Goal: Information Seeking & Learning: Learn about a topic

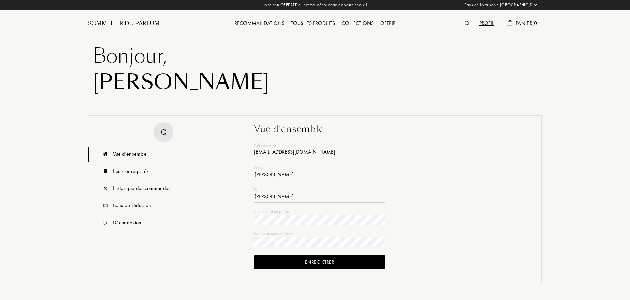
select select "FR"
click at [128, 172] on div "Items enregistrés" at bounding box center [131, 171] width 36 height 8
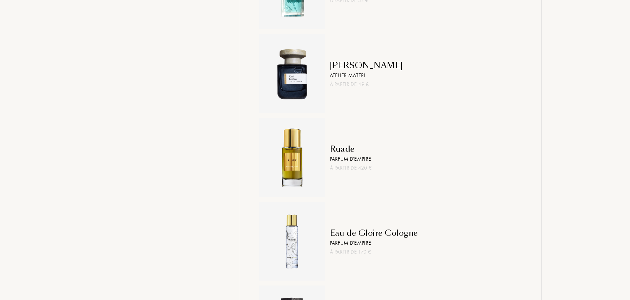
scroll to position [945, 0]
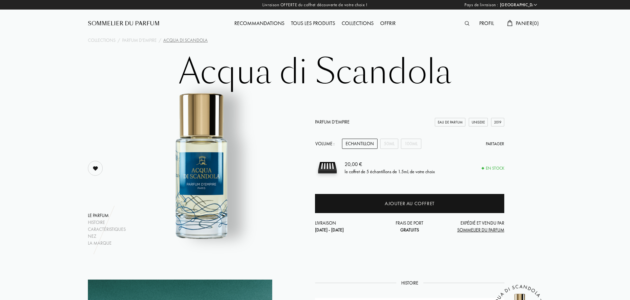
select select "FR"
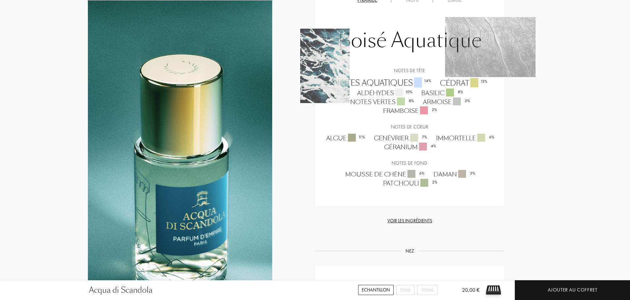
scroll to position [611, 0]
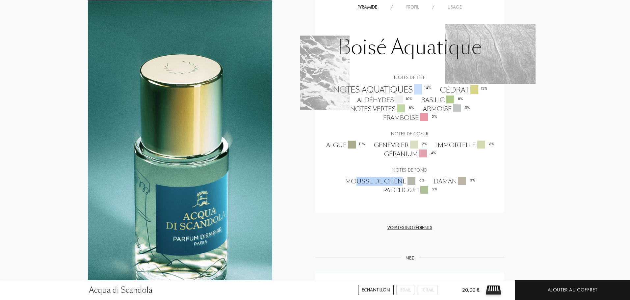
drag, startPoint x: 355, startPoint y: 181, endPoint x: 402, endPoint y: 178, distance: 47.2
click at [402, 178] on div "Mousse de chêne 6 %" at bounding box center [385, 181] width 88 height 9
click at [437, 178] on div "Daman 3 %" at bounding box center [454, 181] width 51 height 9
click at [406, 189] on div "Patchouli 2 %" at bounding box center [409, 190] width 63 height 9
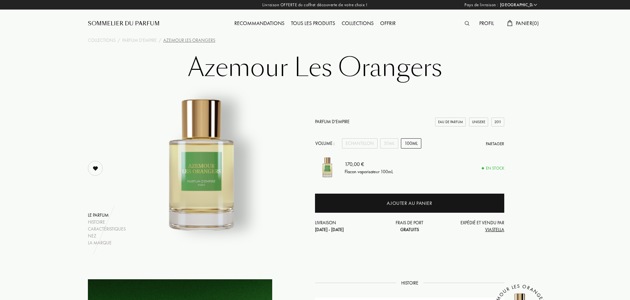
select select "FR"
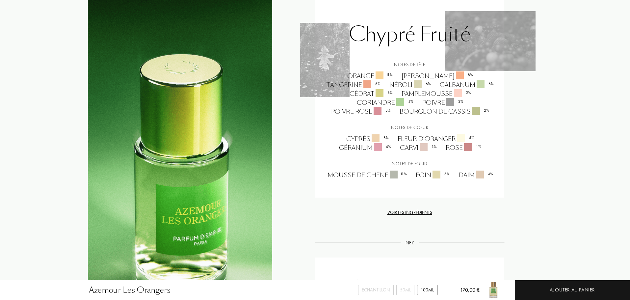
scroll to position [566, 0]
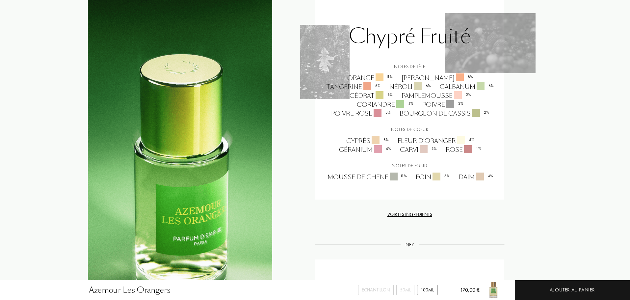
click at [356, 77] on div "Orange 11 %" at bounding box center [370, 77] width 54 height 9
click at [349, 141] on div "Cyprès 8 %" at bounding box center [367, 140] width 51 height 9
click at [401, 141] on div "Fleur d'oranger 5 %" at bounding box center [436, 140] width 86 height 9
click at [353, 173] on div "Mousse de chêne 11 %" at bounding box center [367, 177] width 88 height 9
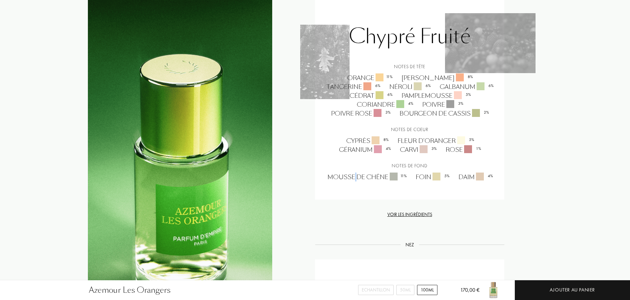
click at [353, 173] on div "Mousse de chêne 11 %" at bounding box center [367, 177] width 88 height 9
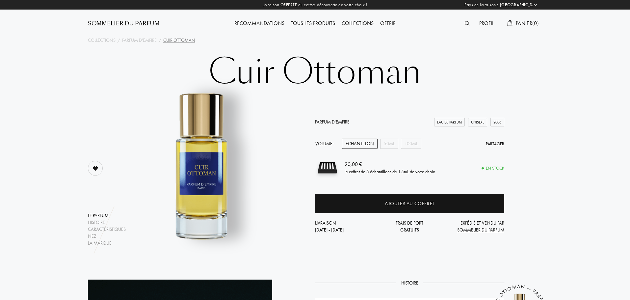
select select "FR"
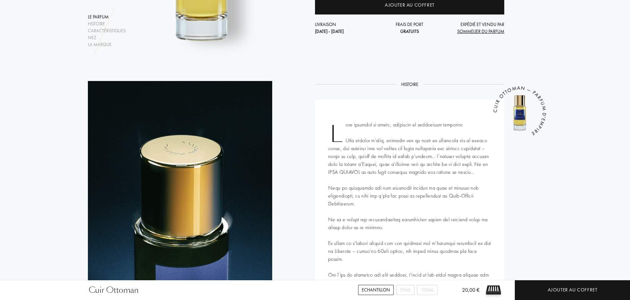
scroll to position [209, 0]
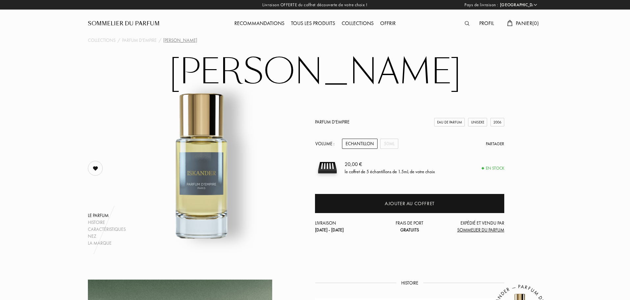
select select "FR"
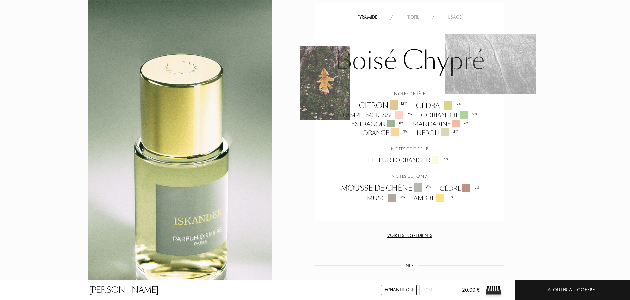
scroll to position [530, 0]
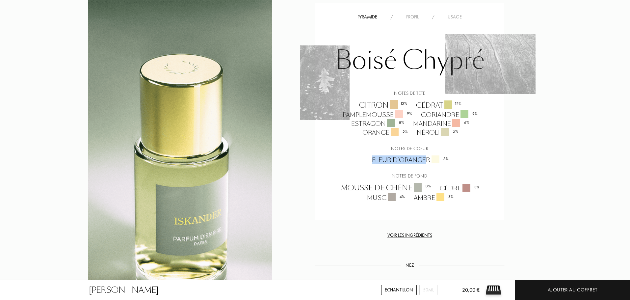
drag, startPoint x: 372, startPoint y: 160, endPoint x: 427, endPoint y: 164, distance: 55.1
click at [427, 164] on div "Fleur d'oranger 5 %" at bounding box center [410, 159] width 86 height 9
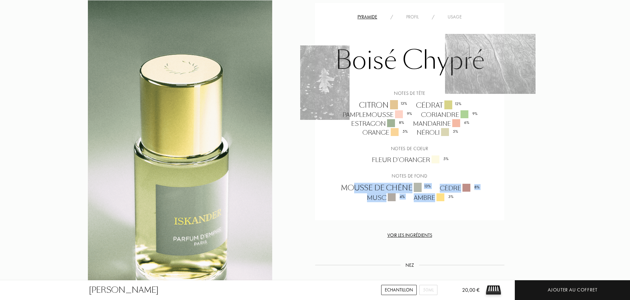
drag, startPoint x: 353, startPoint y: 190, endPoint x: 456, endPoint y: 200, distance: 103.6
click at [456, 200] on div "Mousse de chêne 13 % Cèdre 8 % Musc 4 % Ambre 3 %" at bounding box center [409, 192] width 179 height 19
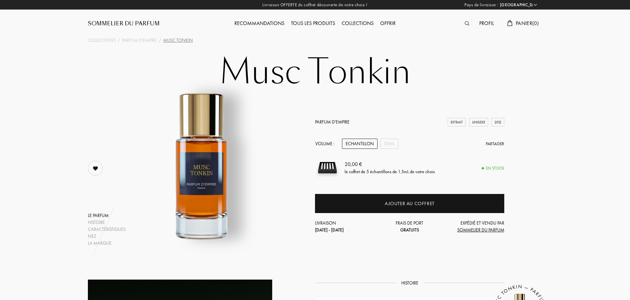
select select "FR"
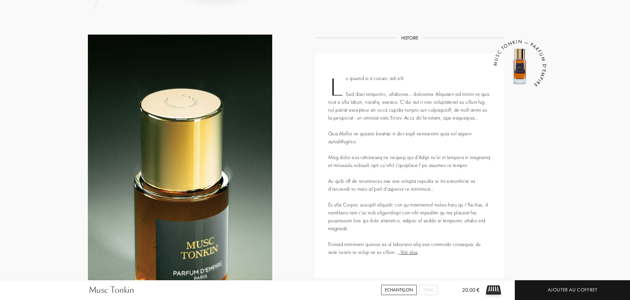
scroll to position [245, 0]
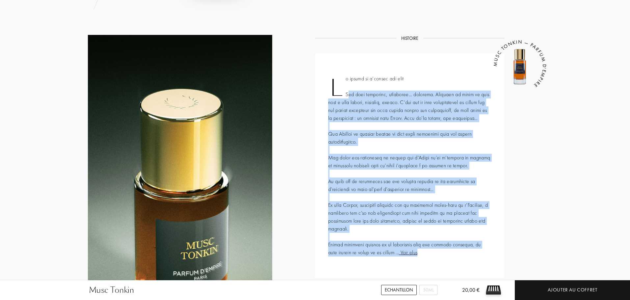
drag, startPoint x: 349, startPoint y: 94, endPoint x: 446, endPoint y: 261, distance: 193.2
click at [446, 261] on div "Voir plus MUSC TONKIN — PARFUM D'EMPIRE" at bounding box center [409, 165] width 189 height 225
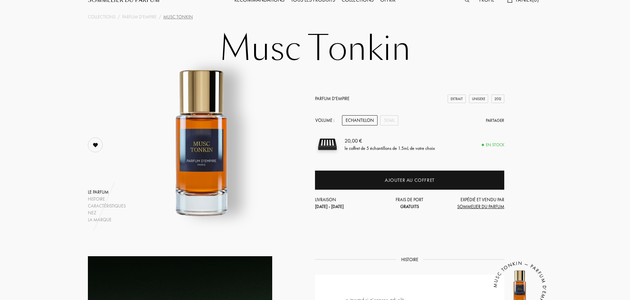
scroll to position [23, 0]
click at [394, 119] on div "50mL" at bounding box center [389, 121] width 18 height 10
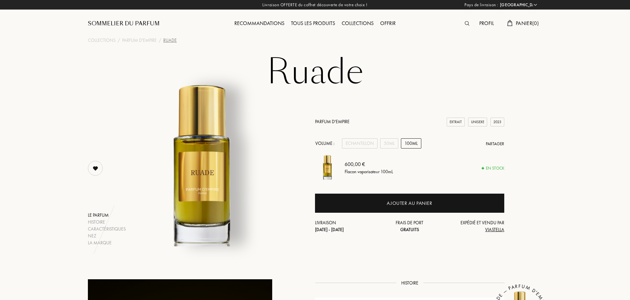
select select "FR"
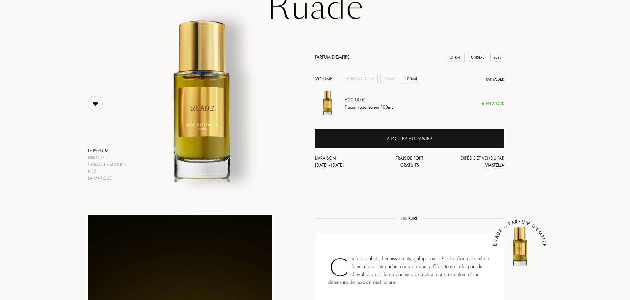
scroll to position [59, 0]
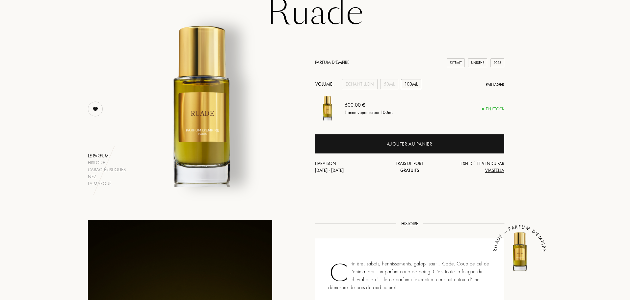
click at [409, 82] on div "100mL" at bounding box center [411, 84] width 20 height 10
click at [383, 86] on div "50mL" at bounding box center [389, 84] width 18 height 10
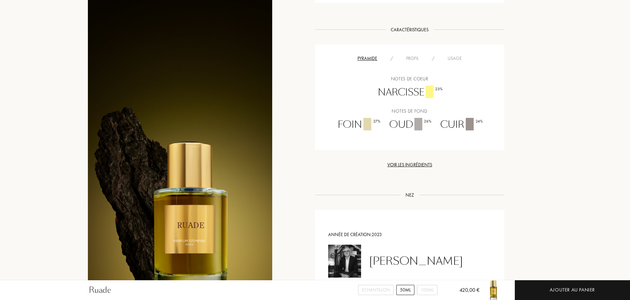
scroll to position [368, 0]
click at [410, 92] on div "Narcisse 23 %" at bounding box center [410, 94] width 74 height 14
click at [351, 128] on div "Foin 27 %" at bounding box center [359, 126] width 52 height 14
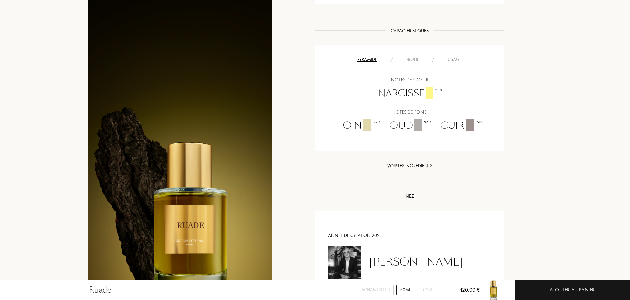
click at [394, 127] on div "Oud 26 %" at bounding box center [410, 126] width 51 height 14
click at [446, 125] on div "Cuir 24 %" at bounding box center [461, 126] width 51 height 14
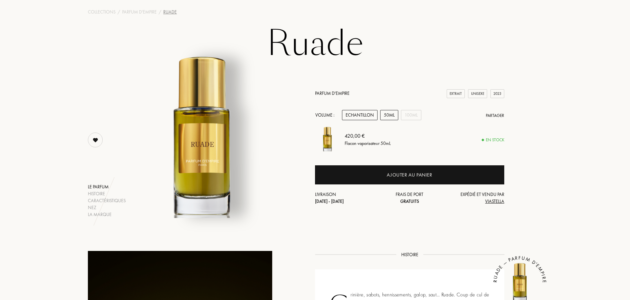
scroll to position [28, 0]
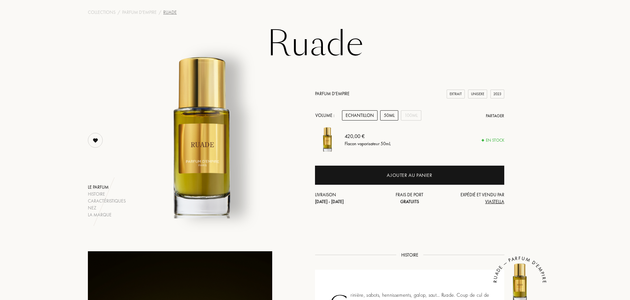
click at [355, 116] on div "Echantillon" at bounding box center [360, 115] width 36 height 10
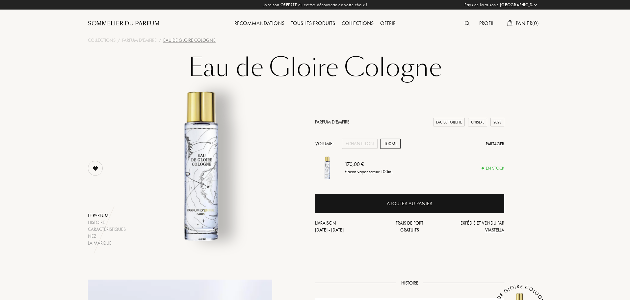
select select "FR"
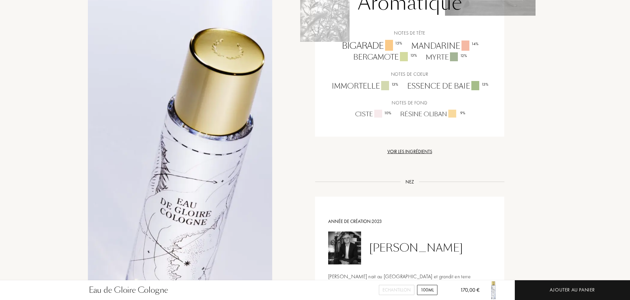
scroll to position [576, 0]
drag, startPoint x: 401, startPoint y: 114, endPoint x: 447, endPoint y: 111, distance: 46.5
click at [447, 111] on div "Résine oliban 9 %" at bounding box center [433, 114] width 74 height 9
click at [366, 115] on div "Ciste 10 %" at bounding box center [372, 114] width 45 height 9
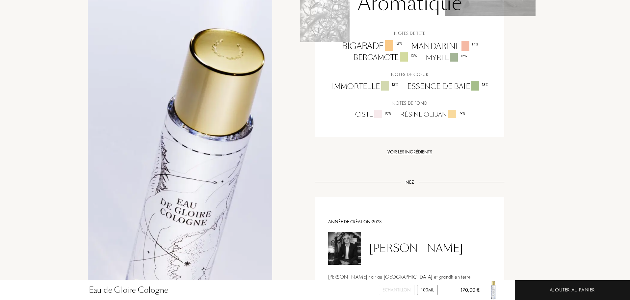
click at [356, 87] on div "Immortelle 13 %" at bounding box center [364, 86] width 75 height 11
click at [437, 88] on div "Essence de baie 13 %" at bounding box center [447, 86] width 90 height 11
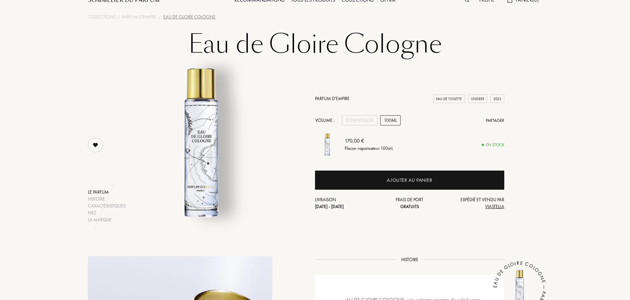
scroll to position [23, 0]
